Goal: Information Seeking & Learning: Learn about a topic

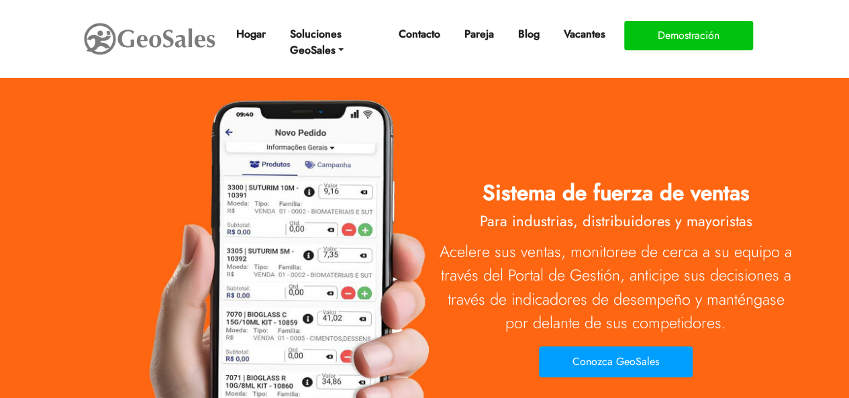
click at [427, 154] on div "Sistema de fuerza de ventas Para industrias, distribuidores y mayoristas Aceler…" at bounding box center [424, 242] width 765 height 283
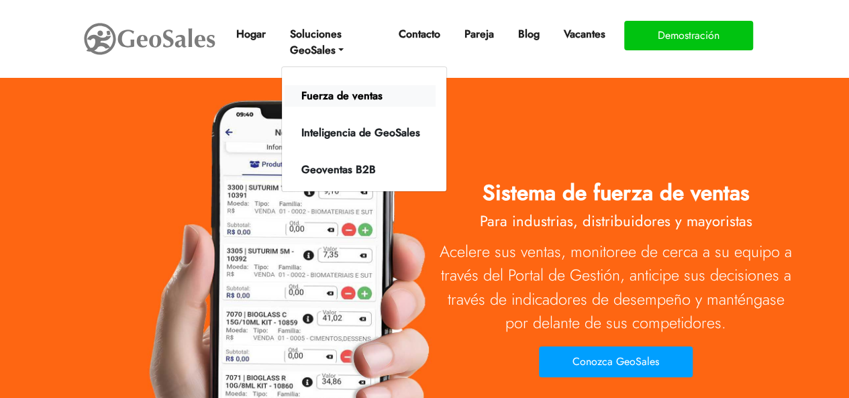
click at [346, 101] on font "Fuerza de ventas" at bounding box center [341, 95] width 81 height 15
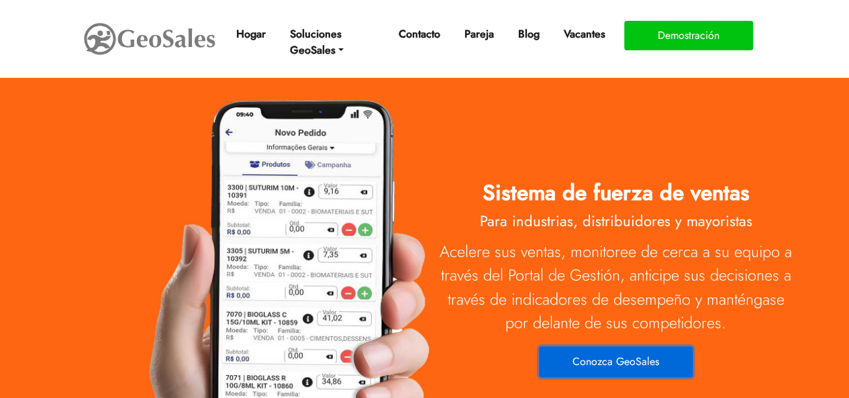
click at [599, 370] on button "Conozca GeoSales" at bounding box center [616, 361] width 154 height 31
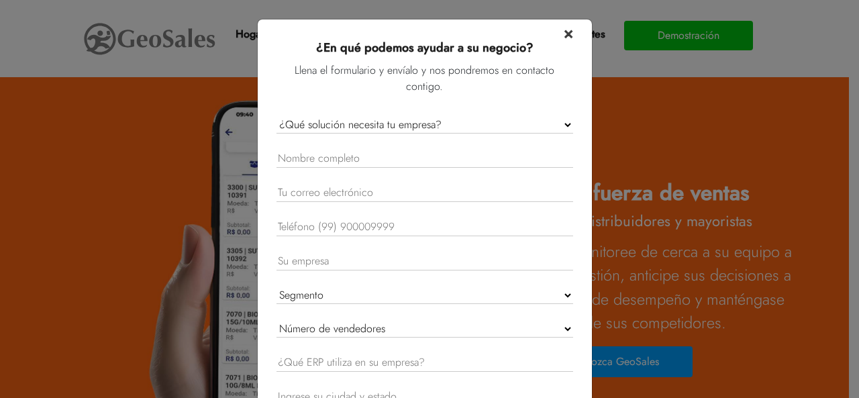
click at [567, 32] on font "×" at bounding box center [568, 32] width 9 height 23
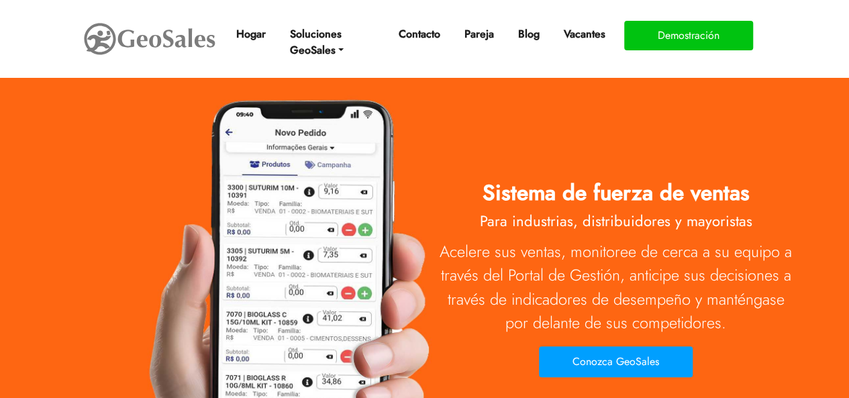
drag, startPoint x: 399, startPoint y: 277, endPoint x: 165, endPoint y: 113, distance: 285.3
click at [165, 113] on div "Sistema de fuerza de ventas Para industrias, distribuidores y mayoristas Aceler…" at bounding box center [424, 242] width 765 height 283
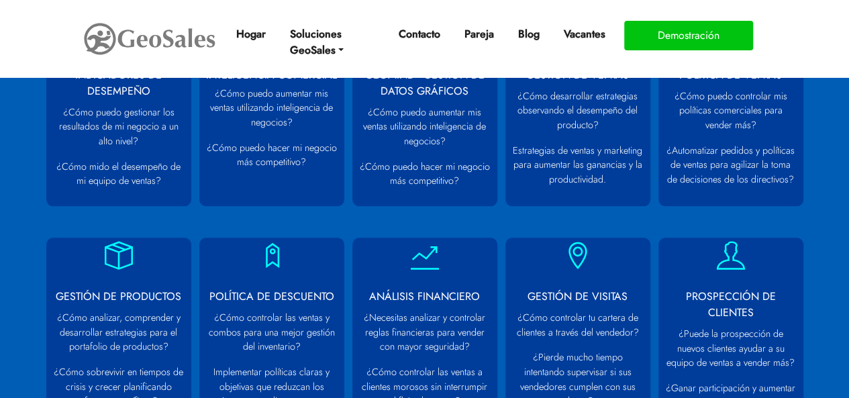
scroll to position [671, 0]
